Goal: Transaction & Acquisition: Purchase product/service

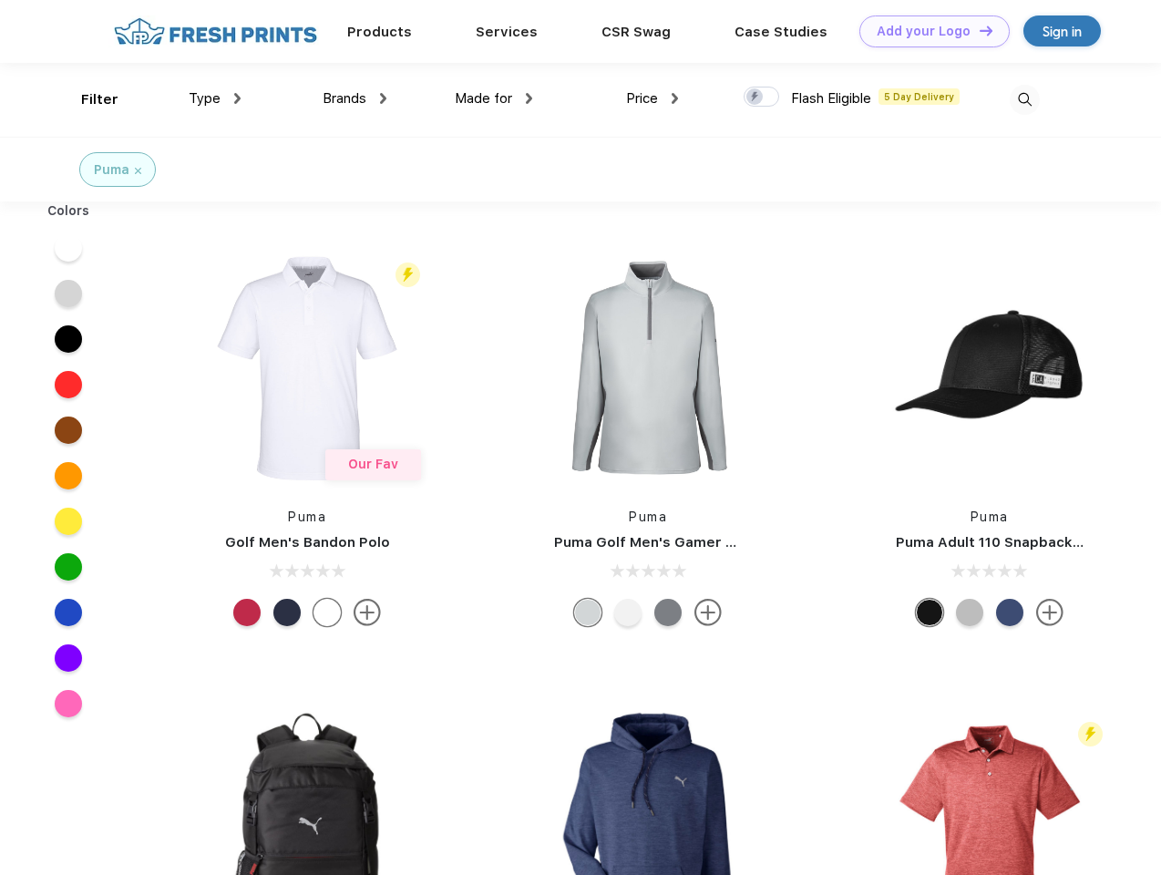
click at [927, 31] on link "Add your Logo Design Tool" at bounding box center [934, 31] width 150 height 32
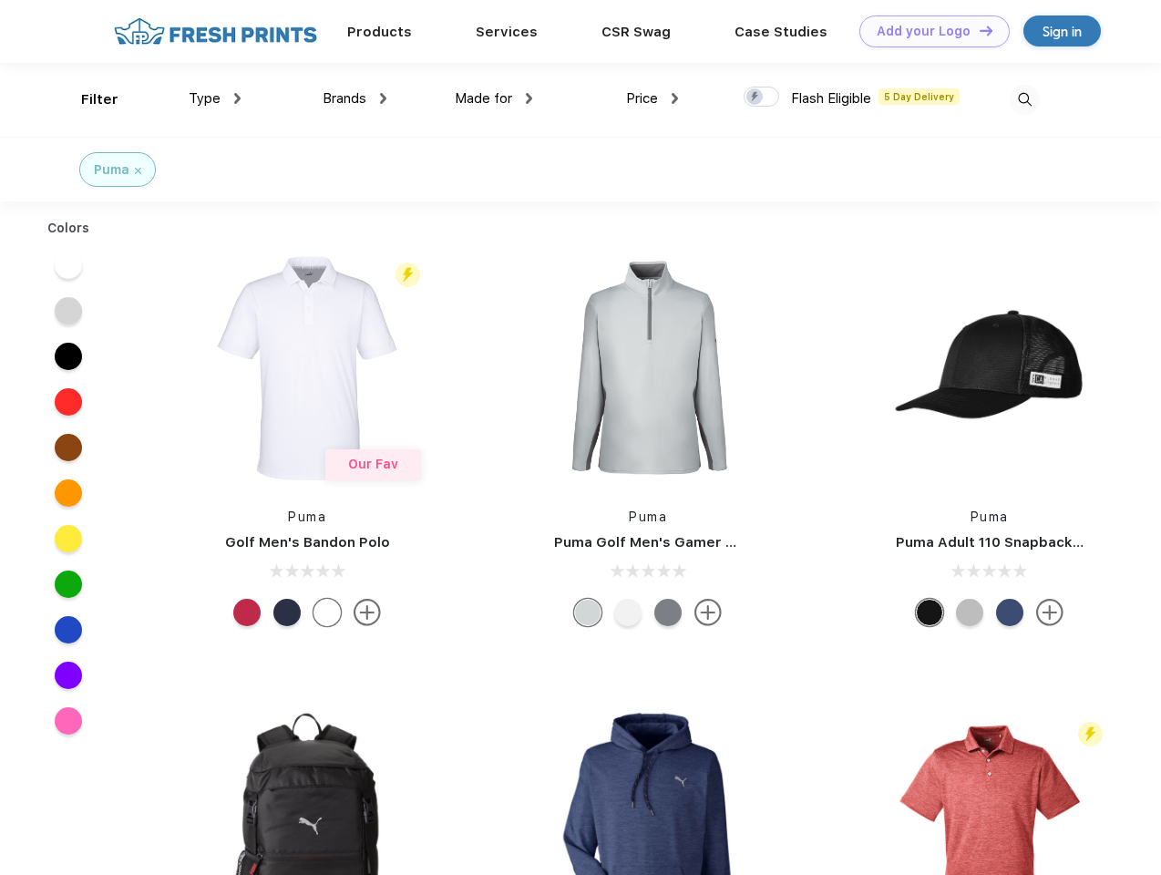
click at [0, 0] on div "Design Tool" at bounding box center [0, 0] width 0 height 0
click at [977, 30] on link "Add your Logo Design Tool" at bounding box center [934, 31] width 150 height 32
click at [87, 99] on div "Filter" at bounding box center [99, 99] width 37 height 21
click at [215, 98] on span "Type" at bounding box center [205, 98] width 32 height 16
click at [354, 98] on span "Brands" at bounding box center [344, 98] width 44 height 16
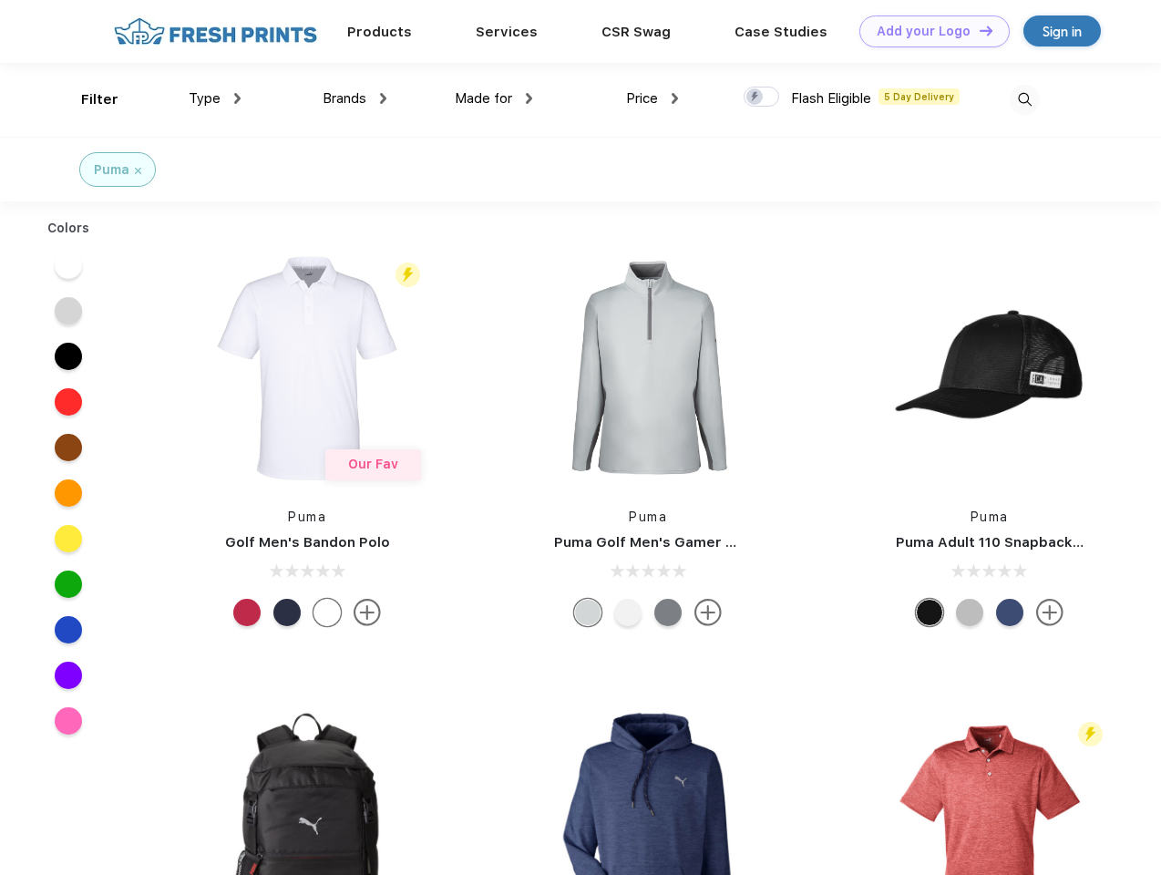
click at [494, 98] on span "Made for" at bounding box center [483, 98] width 57 height 16
click at [652, 98] on span "Price" at bounding box center [642, 98] width 32 height 16
click at [762, 97] on div at bounding box center [761, 97] width 36 height 20
click at [755, 97] on input "checkbox" at bounding box center [749, 92] width 12 height 12
click at [1024, 99] on img at bounding box center [1024, 100] width 30 height 30
